Goal: Task Accomplishment & Management: Use online tool/utility

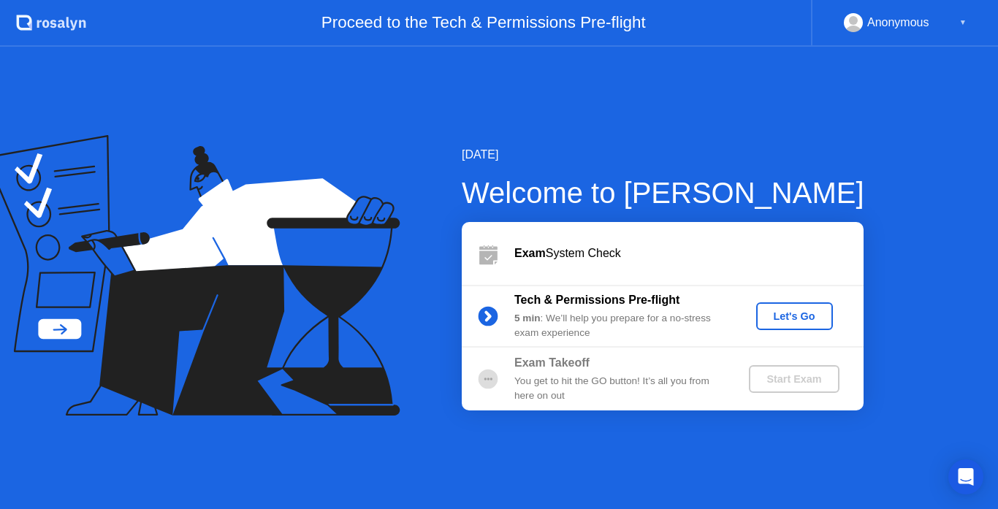
click at [793, 315] on div "Let's Go" at bounding box center [794, 317] width 65 height 12
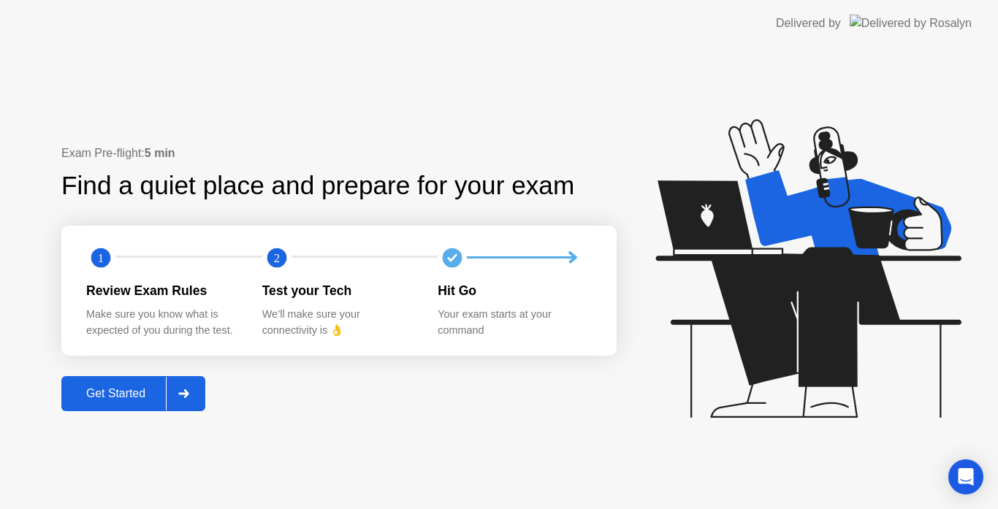
click at [113, 395] on div "Get Started" at bounding box center [116, 393] width 100 height 13
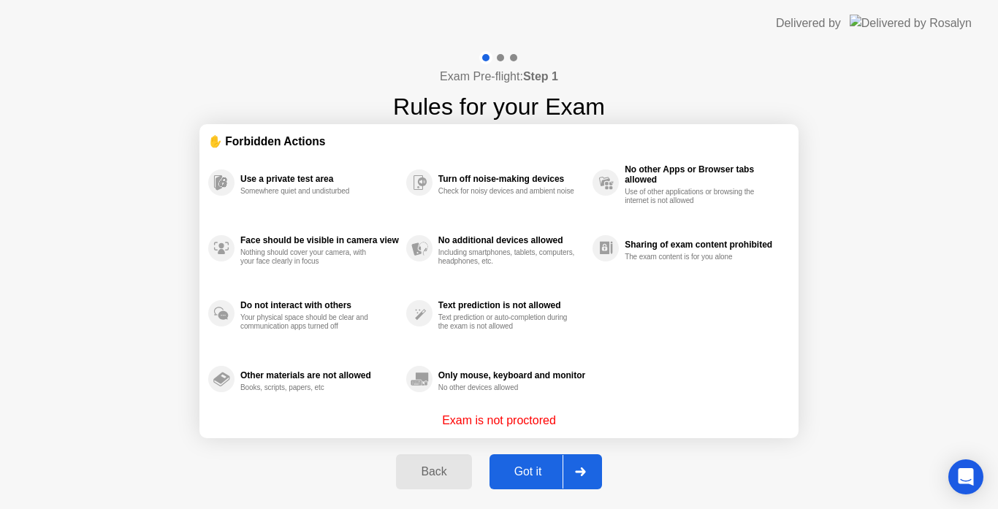
click at [517, 468] on div "Got it" at bounding box center [528, 471] width 69 height 13
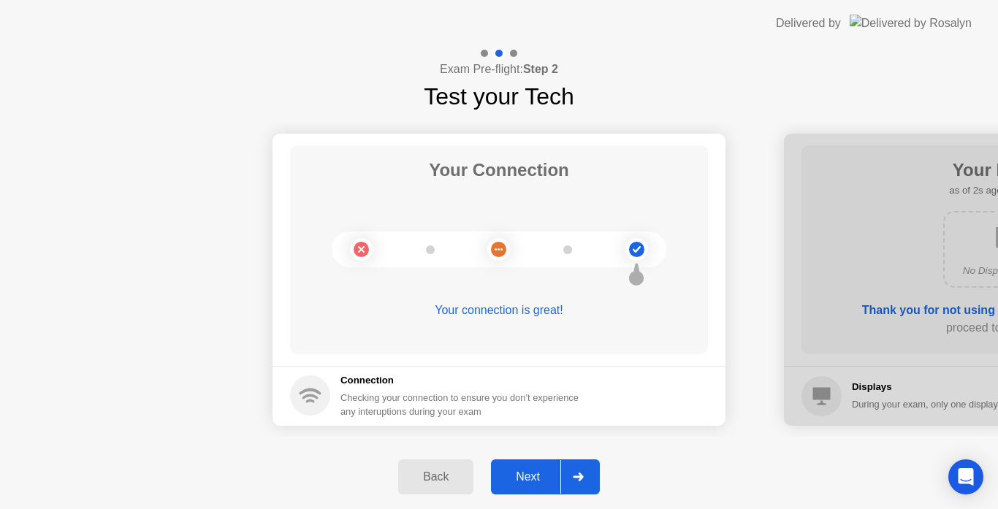
click at [533, 473] on div "Next" at bounding box center [527, 477] width 65 height 13
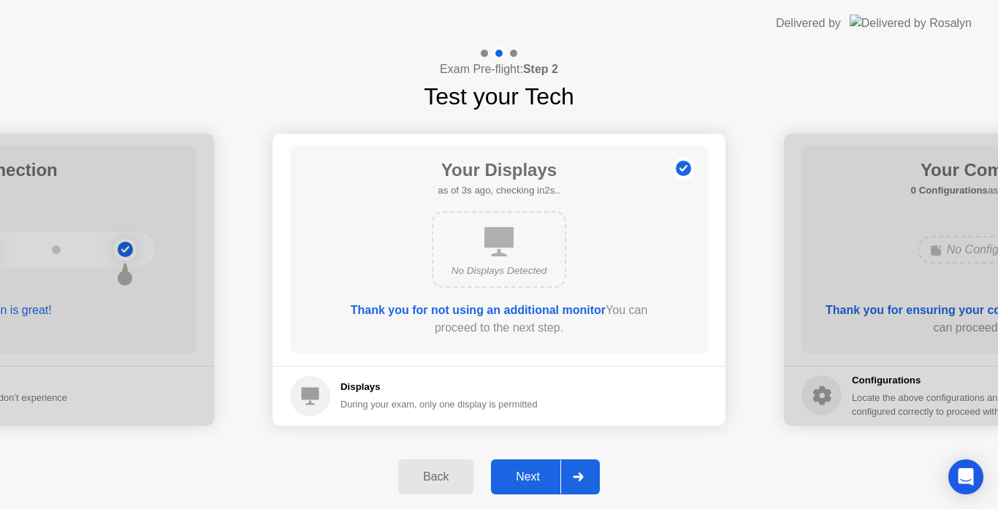
click at [530, 476] on div "Next" at bounding box center [527, 477] width 65 height 13
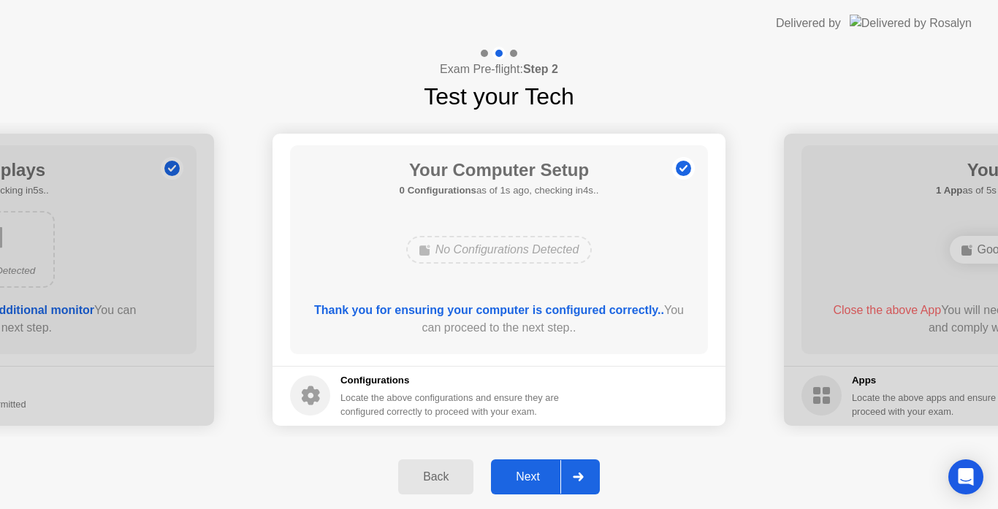
click at [530, 476] on div "Next" at bounding box center [527, 477] width 65 height 13
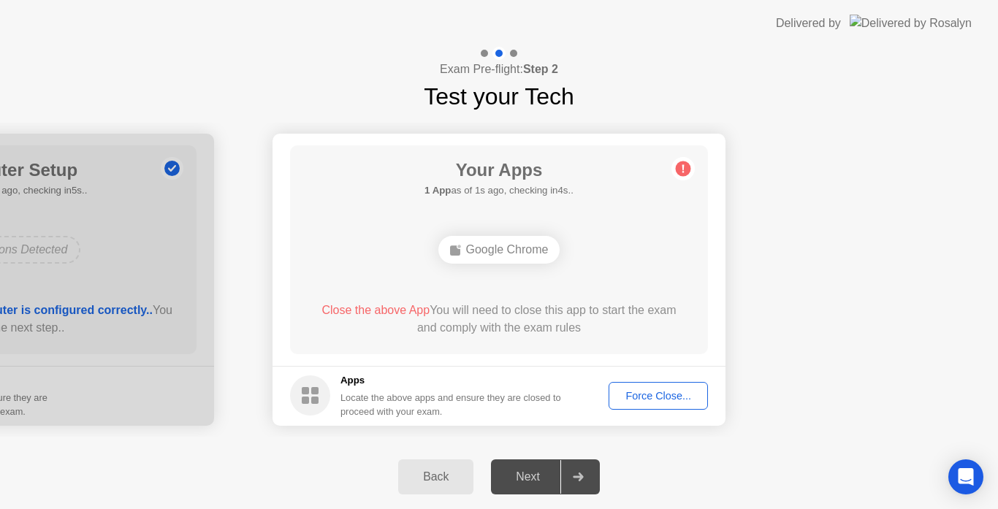
click at [654, 392] on div "Force Close..." at bounding box center [658, 396] width 89 height 12
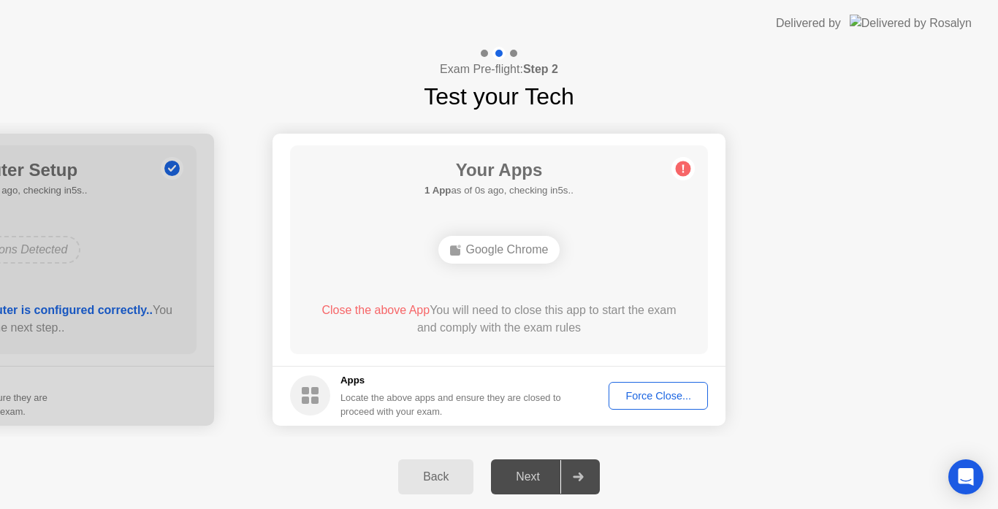
click at [666, 395] on div "Force Close..." at bounding box center [658, 396] width 89 height 12
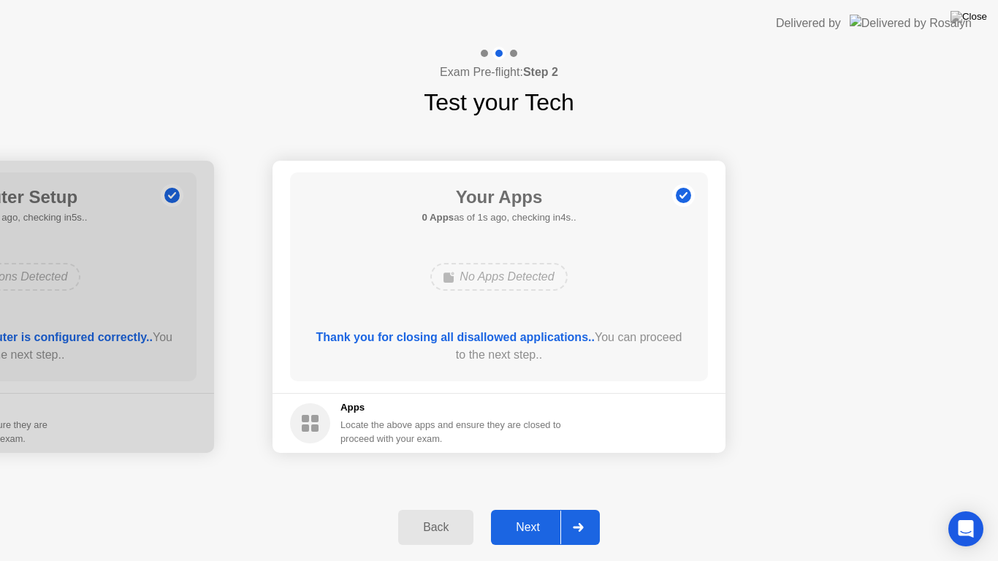
click at [527, 509] on div "Next" at bounding box center [527, 527] width 65 height 13
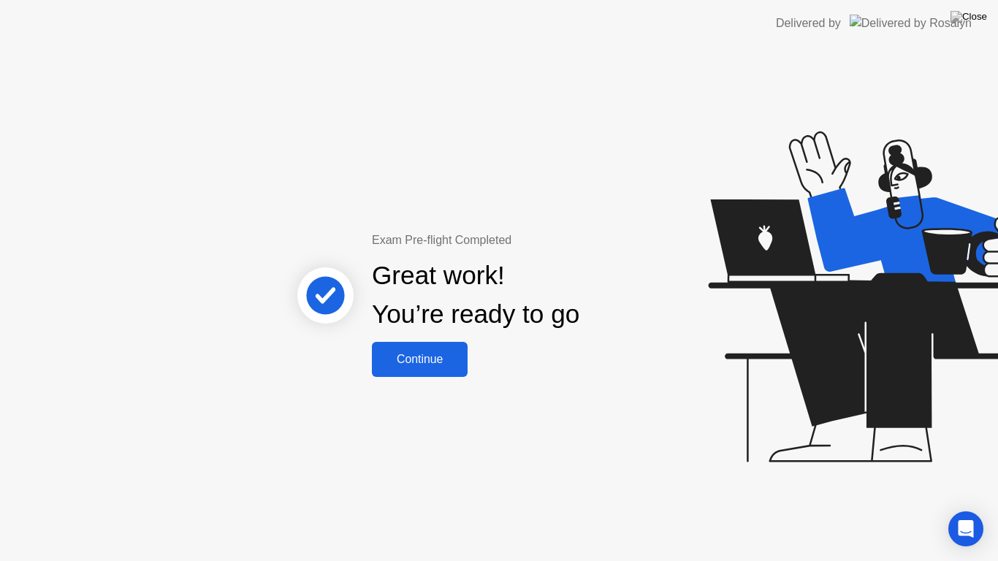
click at [414, 359] on div "Continue" at bounding box center [419, 359] width 87 height 13
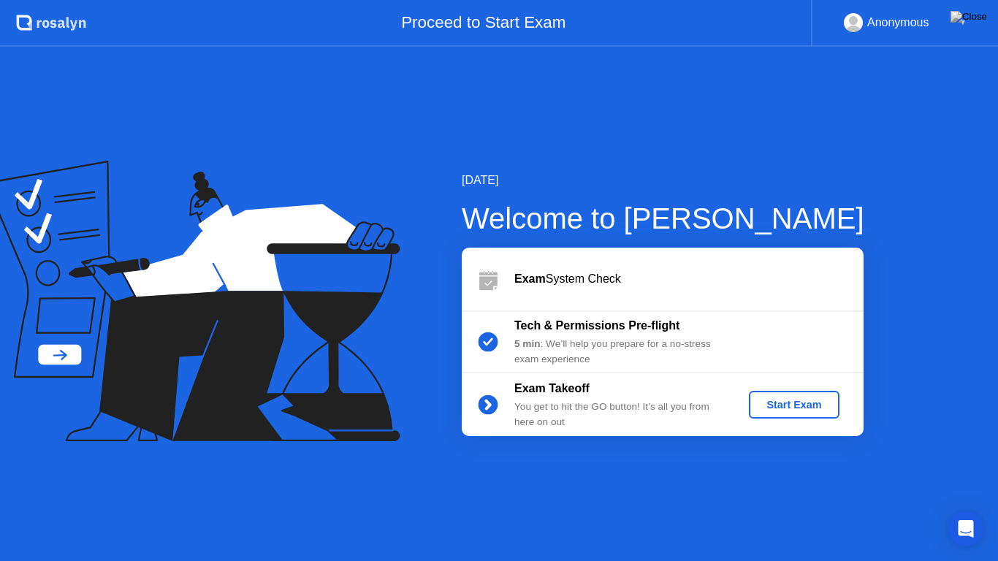
click at [793, 408] on div "Start Exam" at bounding box center [794, 405] width 78 height 12
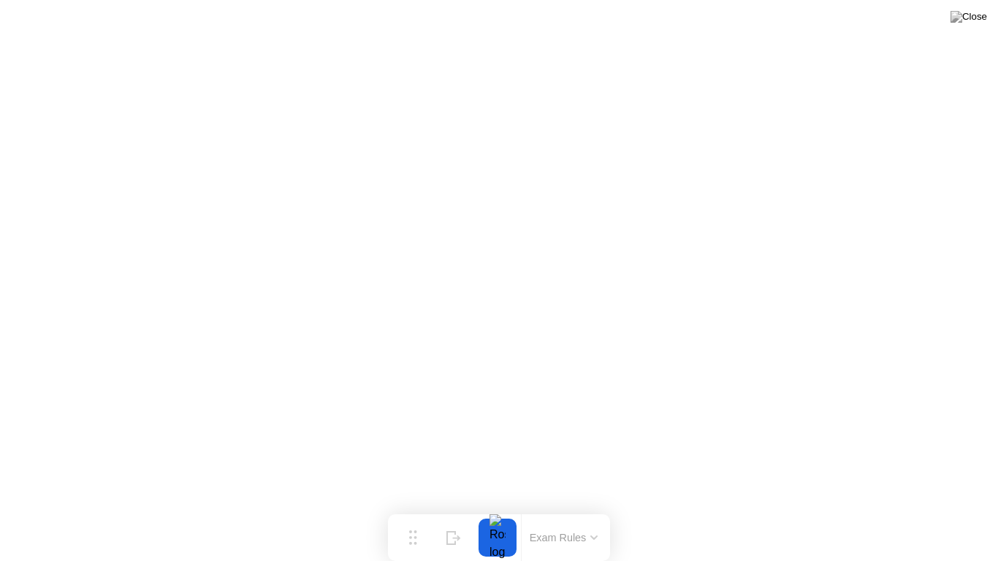
click at [974, 26] on button at bounding box center [969, 16] width 44 height 19
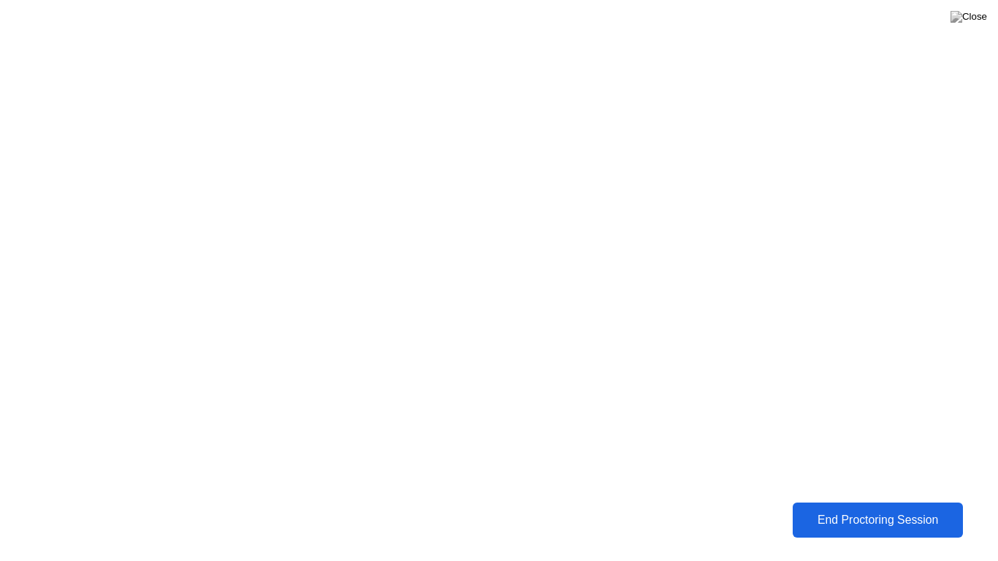
click at [869, 509] on div "End Proctoring Session" at bounding box center [877, 520] width 161 height 13
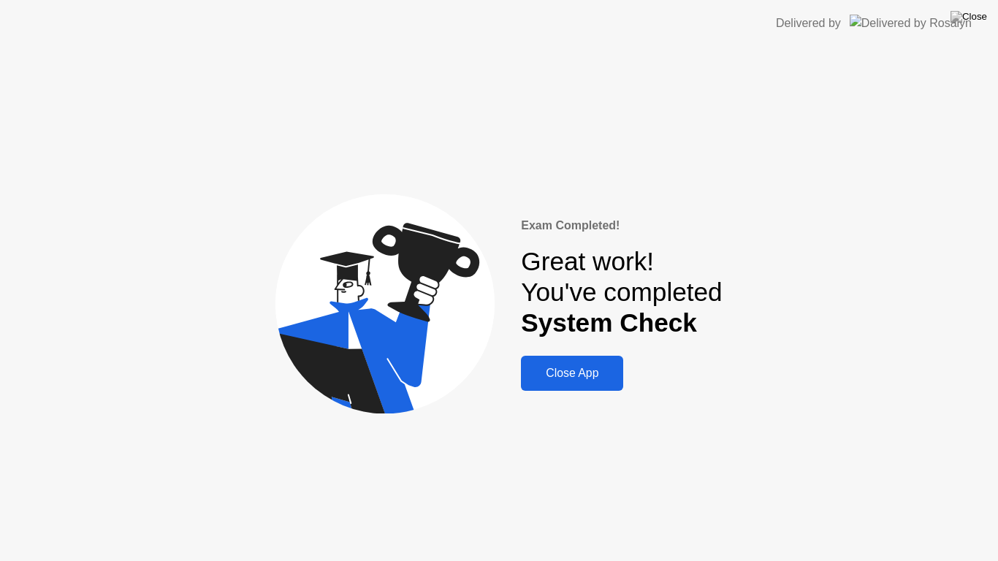
click at [602, 374] on div "Close App" at bounding box center [572, 373] width 94 height 13
